Goal: Information Seeking & Learning: Learn about a topic

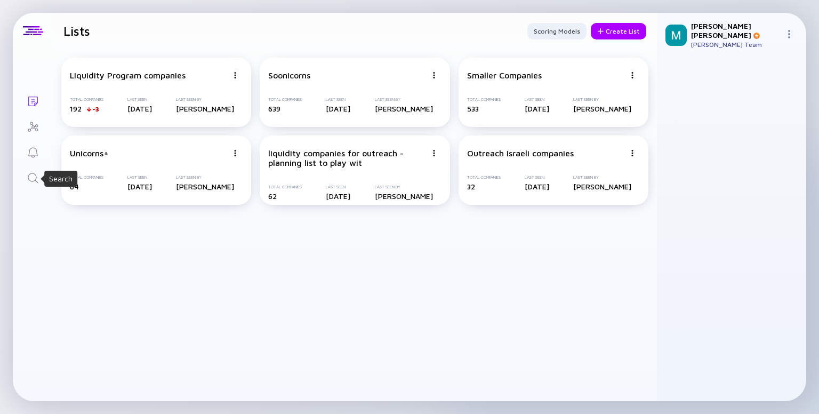
click at [33, 180] on icon "Search" at bounding box center [33, 178] width 13 height 13
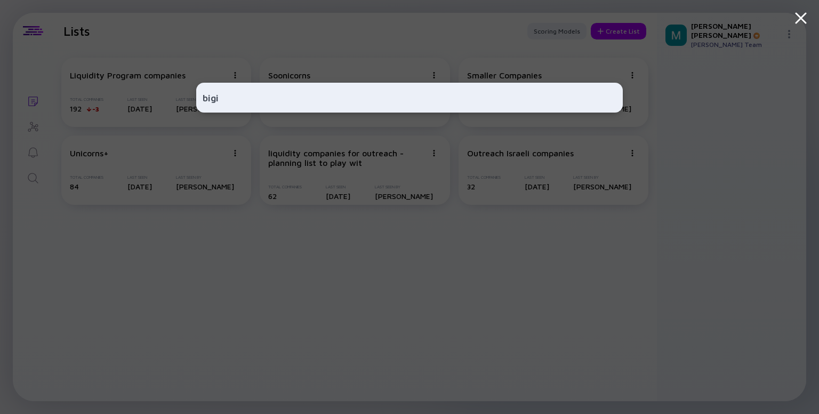
type input "bigid"
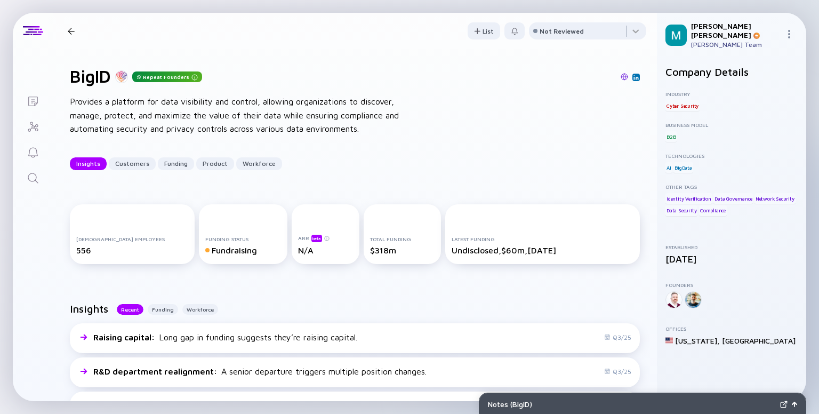
click at [288, 281] on div "[DEMOGRAPHIC_DATA] Employees 556 Funding Status Fundraising ARR beta N/A Total …" at bounding box center [355, 236] width 604 height 98
click at [368, 143] on div "BigID Repeat Founders Provides a platform for data visibility and control, allo…" at bounding box center [355, 118] width 604 height 138
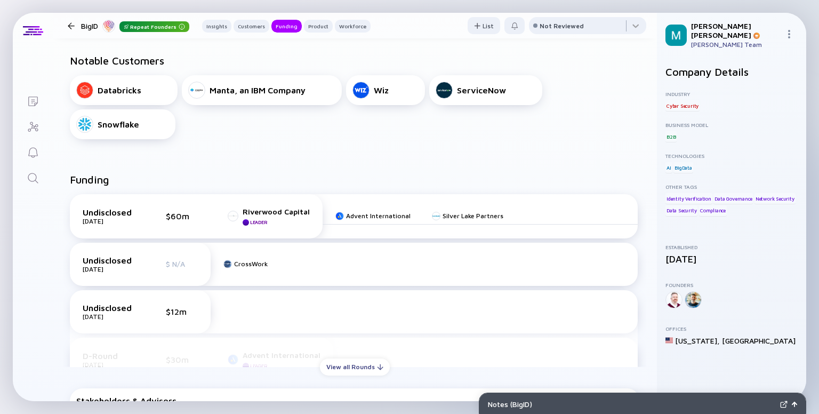
click at [368, 143] on div "Notable Customers Databricks Manta, an IBM Company Wiz ServiceNow Snowflake" at bounding box center [355, 96] width 604 height 119
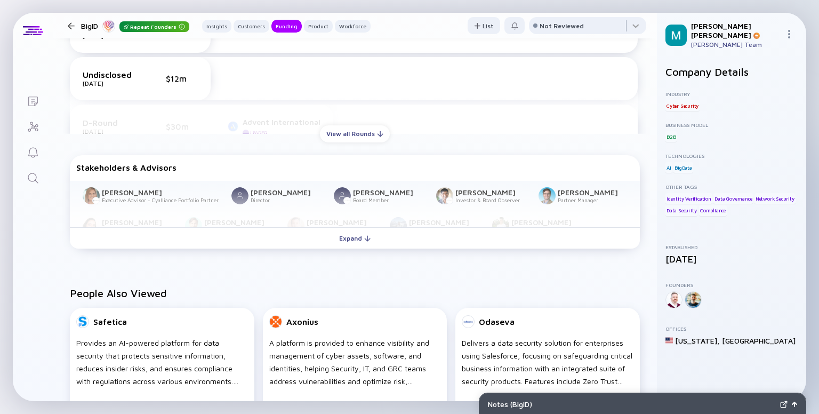
scroll to position [640, 0]
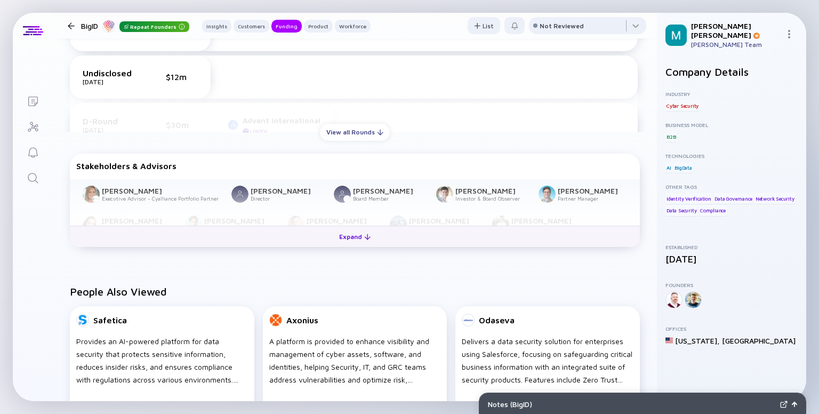
click at [358, 232] on div "Expand" at bounding box center [355, 236] width 44 height 17
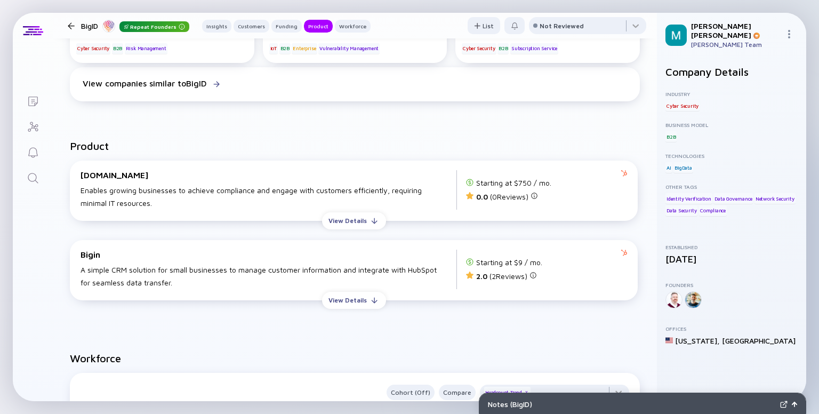
scroll to position [1045, 0]
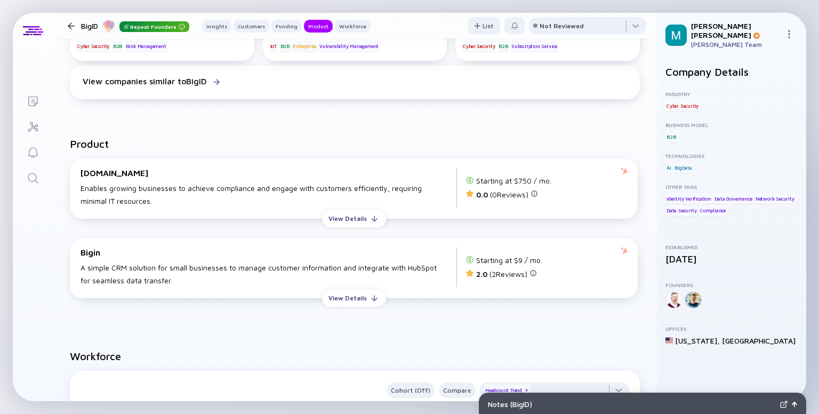
click at [354, 240] on div "Bigin A simple CRM solution for small businesses to manage customer information…" at bounding box center [354, 268] width 568 height 60
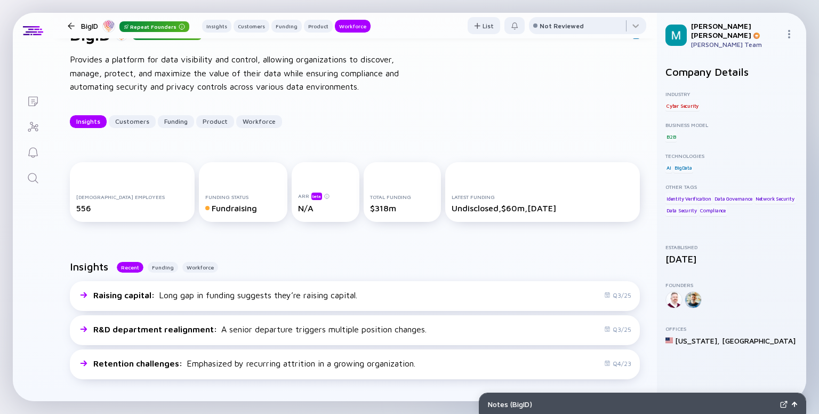
scroll to position [1322, 0]
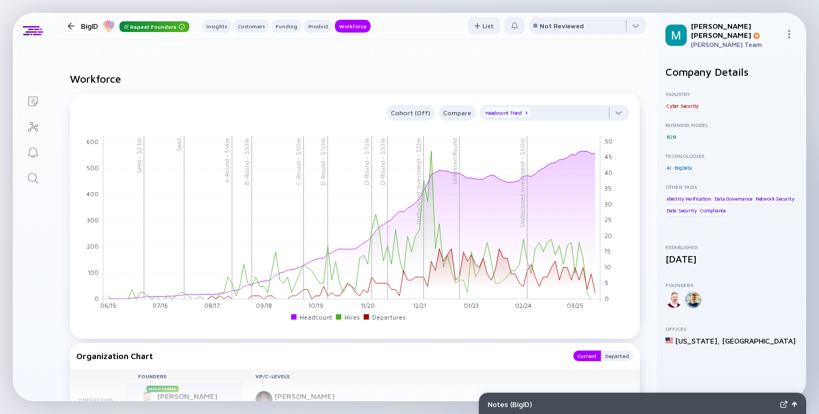
click at [716, 43] on div "[PERSON_NAME] [PERSON_NAME] Team" at bounding box center [731, 35] width 149 height 44
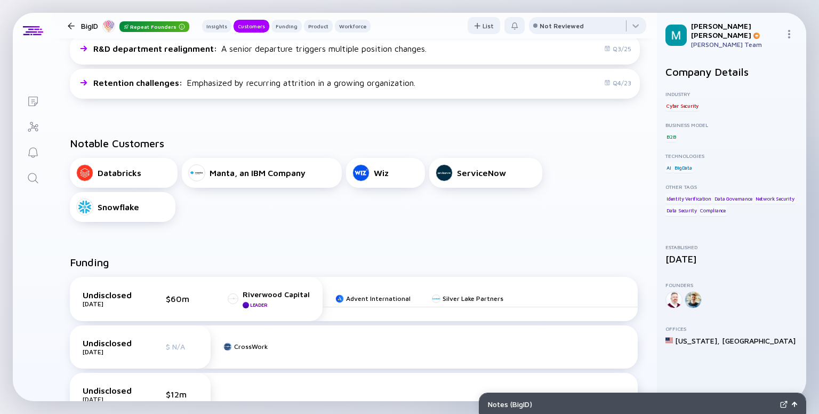
scroll to position [0, 0]
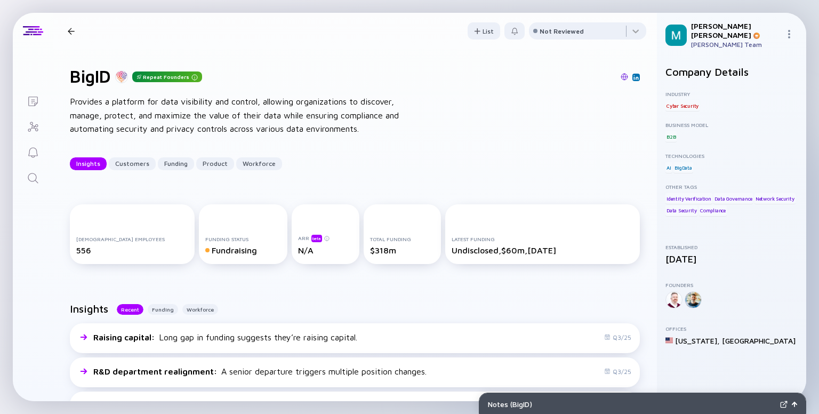
click at [68, 34] on div at bounding box center [71, 31] width 7 height 7
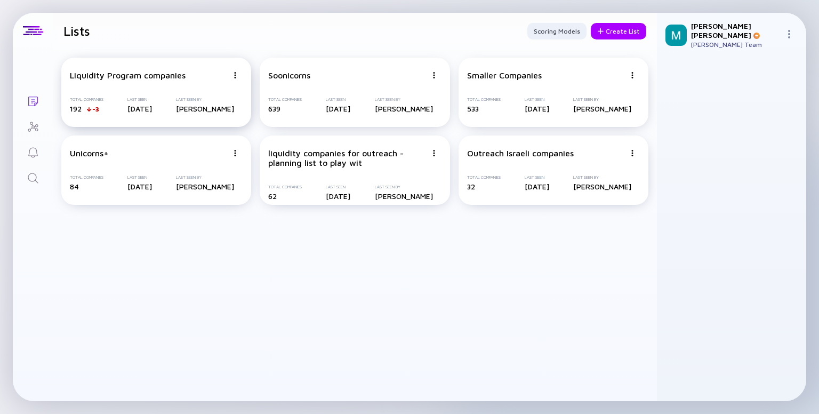
click at [125, 84] on div "Liquidity Program companies Total Companies 192 -3 Last Seen [DATE] Last Seen B…" at bounding box center [156, 92] width 190 height 69
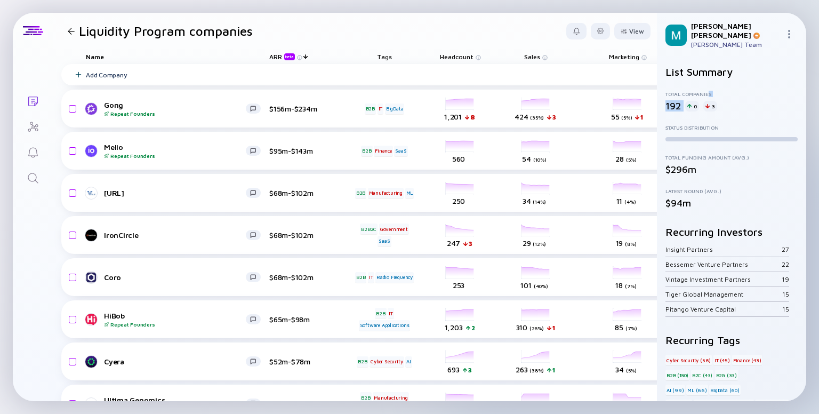
drag, startPoint x: 693, startPoint y: 101, endPoint x: 708, endPoint y: 81, distance: 24.7
click at [708, 81] on div "List Summary Total Companies 192 0 3 Status Distribution Total Funding Amount (…" at bounding box center [731, 259] width 132 height 387
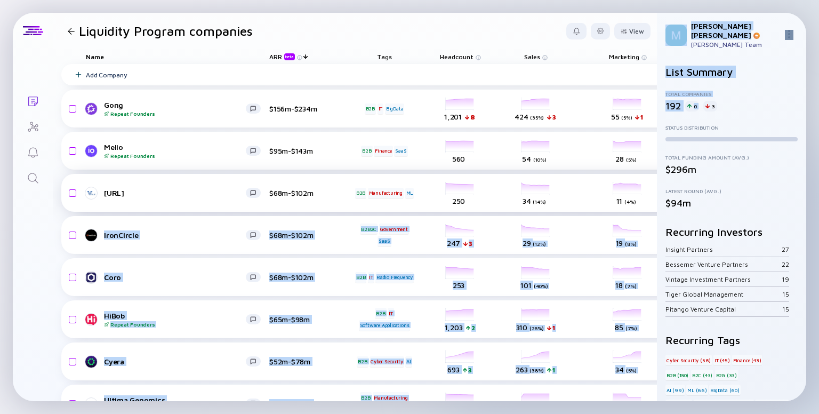
drag, startPoint x: 706, startPoint y: 93, endPoint x: 644, endPoint y: 173, distance: 101.8
click at [644, 173] on div "Lists Liquidity Program companies View Name ARR beta Tags Headcount Sales Marke…" at bounding box center [409, 207] width 793 height 388
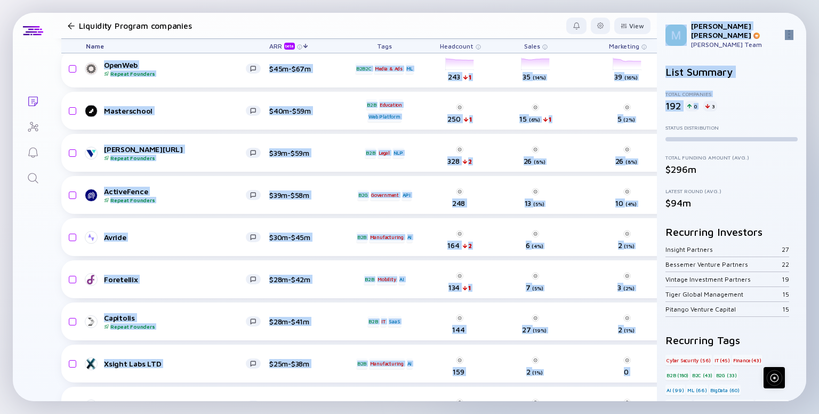
scroll to position [564, 0]
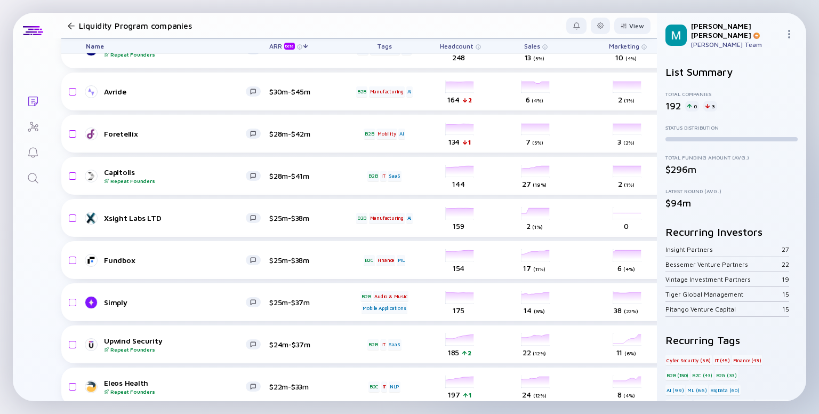
click at [503, 29] on header "Liquidity Program companies View" at bounding box center [355, 26] width 604 height 26
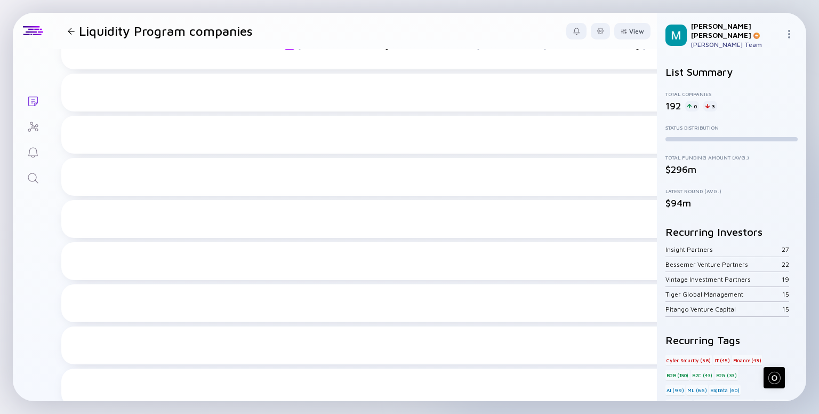
scroll to position [0, 0]
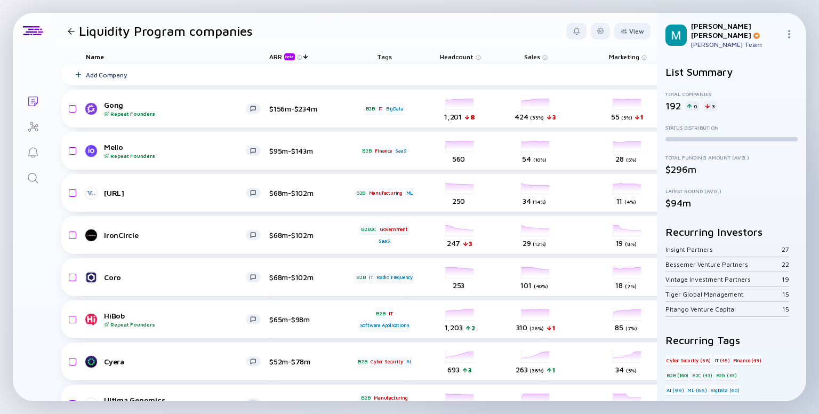
click at [309, 56] on div at bounding box center [309, 56] width 1 height 0
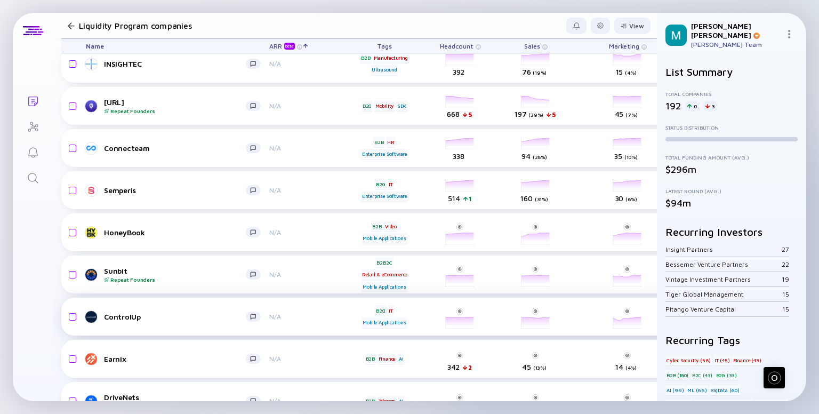
scroll to position [1346, 0]
